Goal: Check status

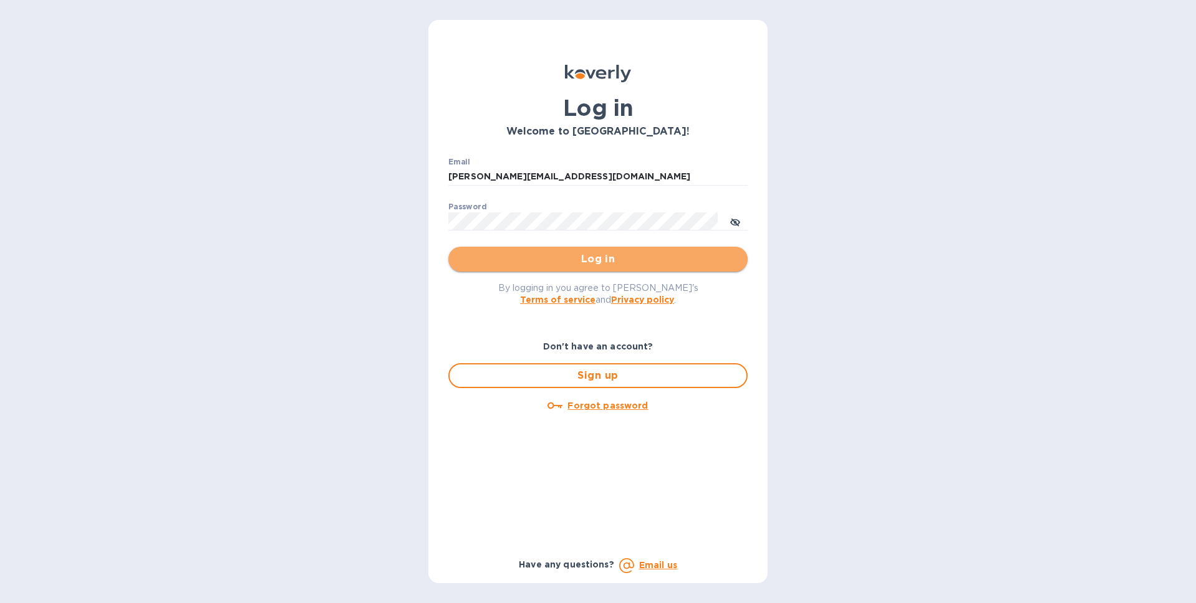
click at [650, 257] on span "Log in" at bounding box center [597, 259] width 279 height 15
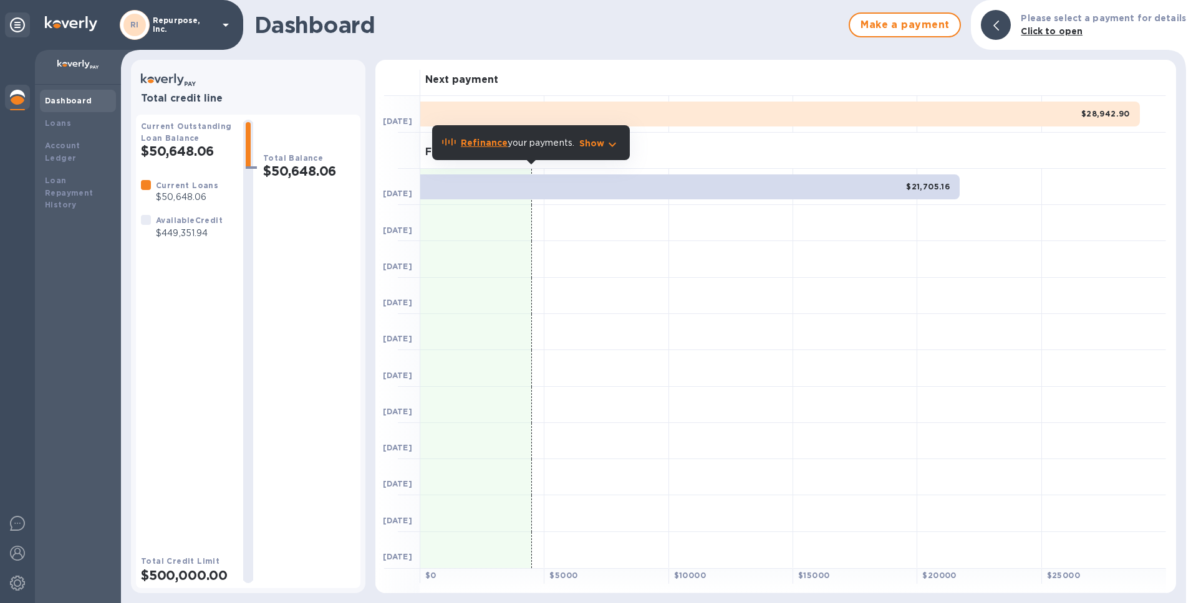
click at [192, 233] on p "$449,351.94" at bounding box center [189, 233] width 67 height 13
copy p "449,351.94"
